Goal: Transaction & Acquisition: Subscribe to service/newsletter

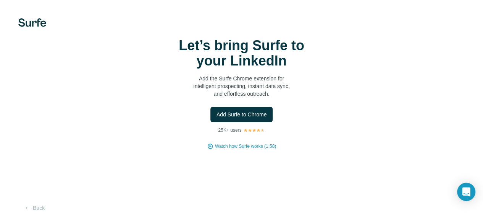
click at [28, 22] on img at bounding box center [32, 22] width 28 height 8
click at [0, 0] on video at bounding box center [0, 0] width 0 height 0
click at [44, 211] on button "Back" at bounding box center [34, 208] width 32 height 14
